Goal: Task Accomplishment & Management: Manage account settings

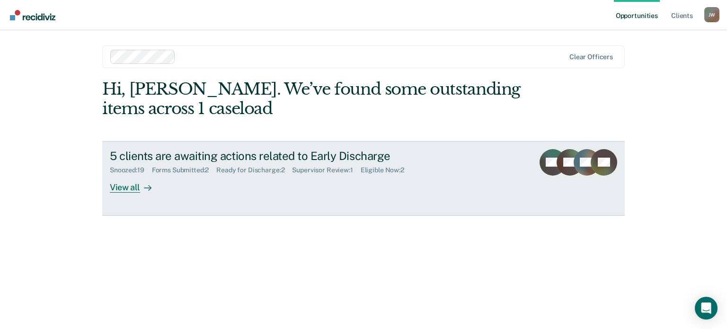
click at [124, 195] on link "5 clients are awaiting actions related to Early Discharge Snoozed : 19 Forms Su…" at bounding box center [363, 178] width 522 height 75
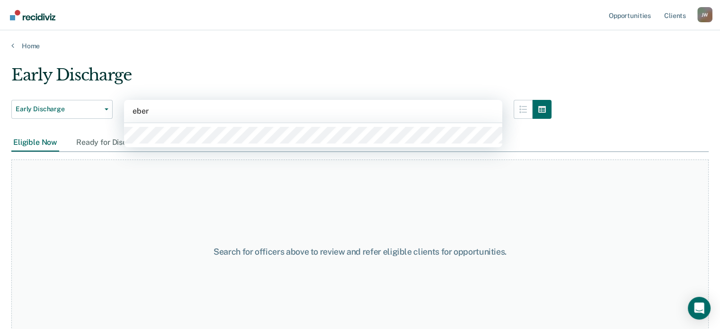
type input "ebe"
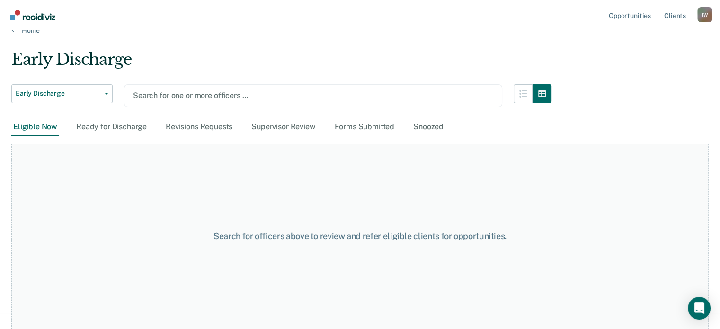
scroll to position [15, 0]
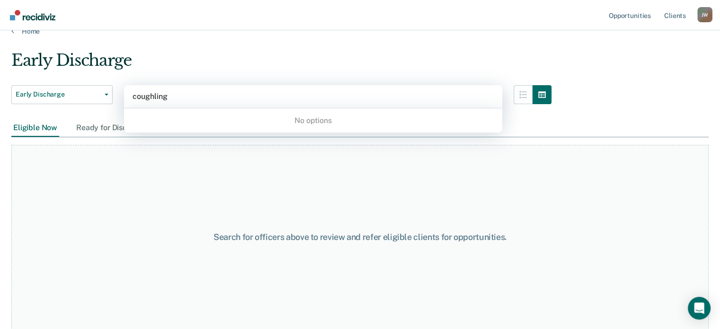
type input "[PERSON_NAME]"
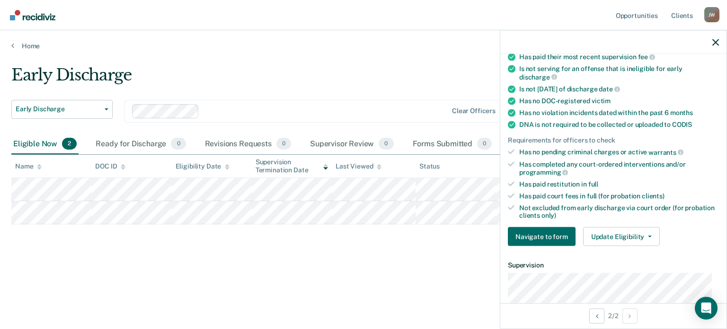
scroll to position [158, 0]
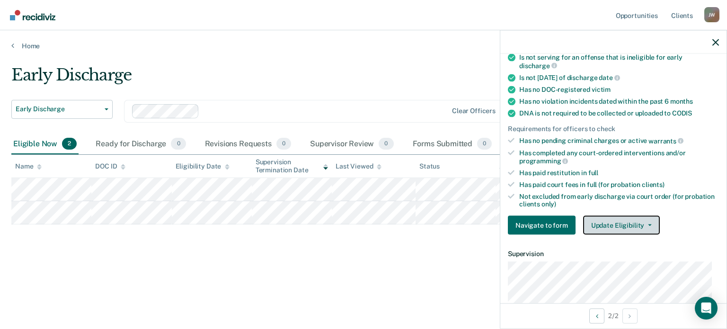
click at [613, 216] on button "Update Eligibility" at bounding box center [621, 225] width 77 height 19
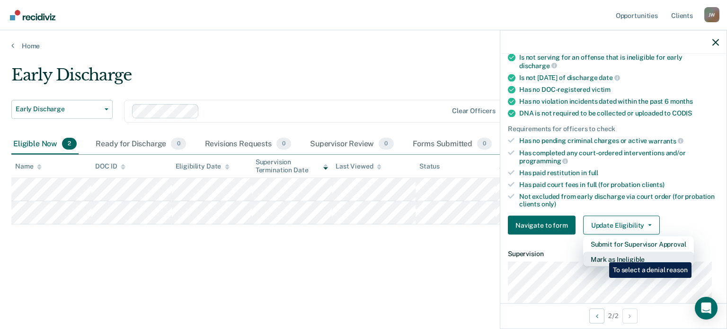
click at [602, 255] on button "Mark as Ineligible" at bounding box center [638, 259] width 111 height 15
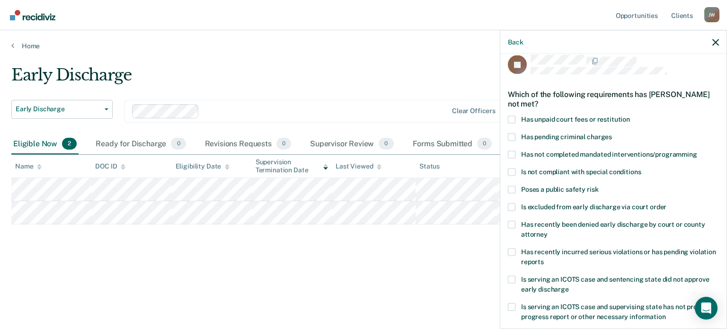
scroll to position [0, 0]
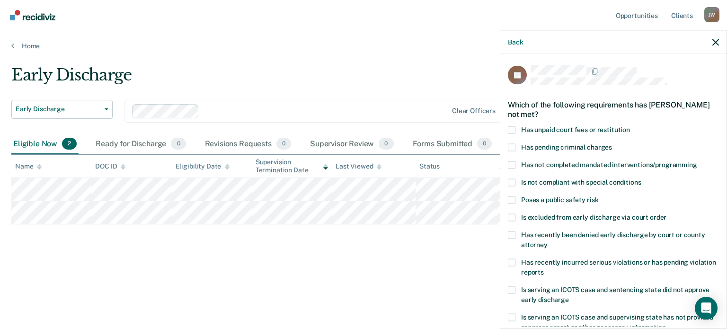
click at [511, 182] on span at bounding box center [512, 182] width 8 height 8
click at [641, 178] on input "Is not compliant with special conditions" at bounding box center [641, 178] width 0 height 0
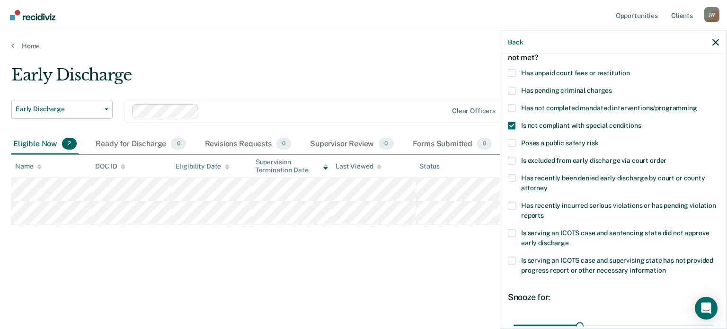
scroll to position [126, 0]
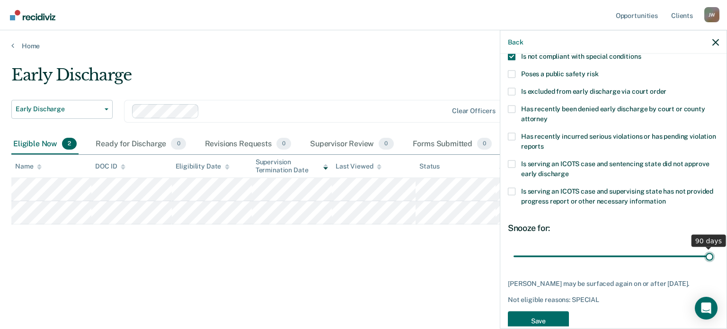
drag, startPoint x: 577, startPoint y: 255, endPoint x: 705, endPoint y: 248, distance: 127.5
type input "90"
click at [705, 248] on input "range" at bounding box center [613, 256] width 200 height 17
click at [530, 323] on button "Save" at bounding box center [538, 320] width 61 height 19
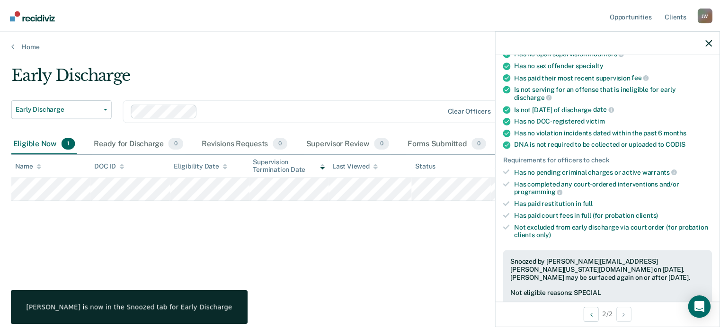
scroll to position [146, 0]
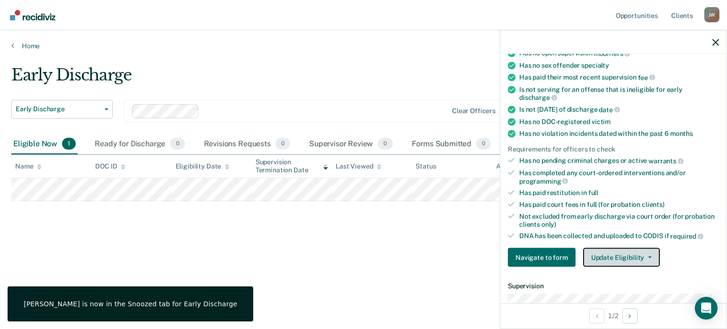
click at [608, 252] on button "Update Eligibility" at bounding box center [621, 257] width 77 height 19
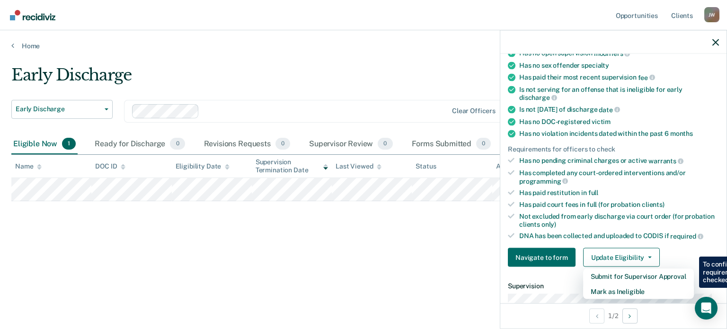
click at [384, 243] on div "Early Discharge Early Discharge Early Discharge Clear officers Eligible Now 1 R…" at bounding box center [363, 161] width 704 height 193
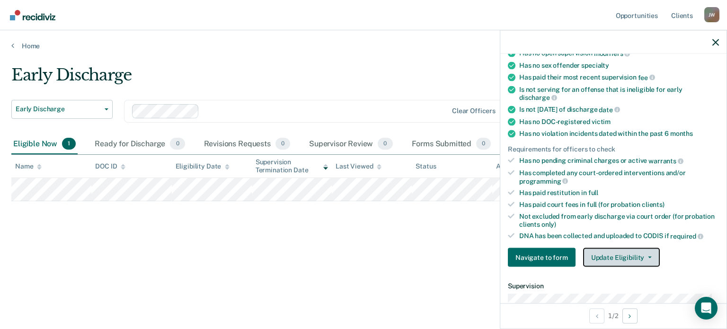
click at [605, 249] on button "Update Eligibility" at bounding box center [621, 257] width 77 height 19
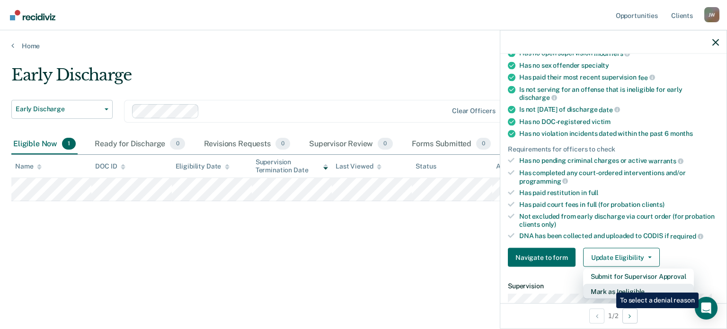
click at [609, 285] on button "Mark as Ineligible" at bounding box center [638, 291] width 111 height 15
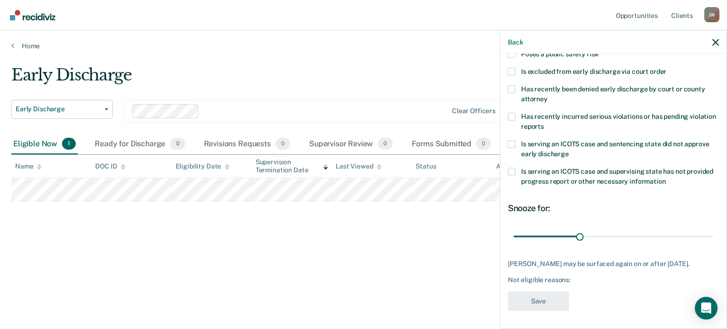
click at [508, 136] on div "Has recently incurred serious violations or has pending violation reports" at bounding box center [613, 126] width 211 height 27
click at [510, 143] on span at bounding box center [512, 144] width 8 height 8
click at [569, 150] on input "Is serving an ICOTS case and sentencing state did not approve early discharge" at bounding box center [569, 150] width 0 height 0
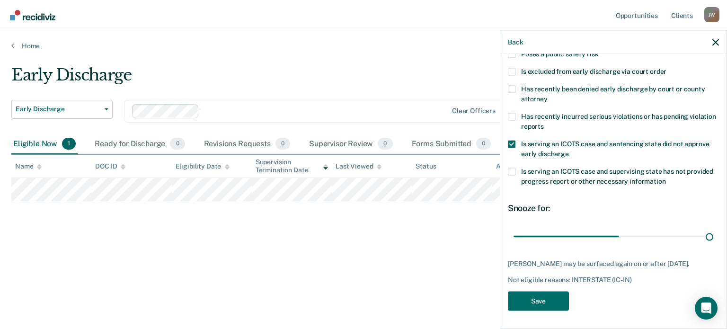
drag, startPoint x: 581, startPoint y: 234, endPoint x: 726, endPoint y: 228, distance: 145.4
type input "90"
click at [713, 228] on input "range" at bounding box center [613, 236] width 200 height 17
click at [526, 306] on button "Save" at bounding box center [538, 300] width 61 height 19
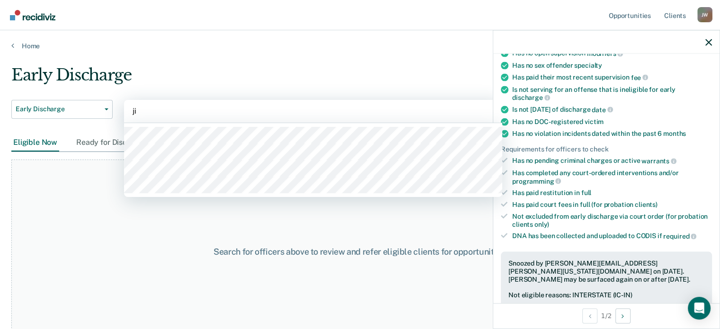
type input "[PERSON_NAME]"
